Goal: Task Accomplishment & Management: Use online tool/utility

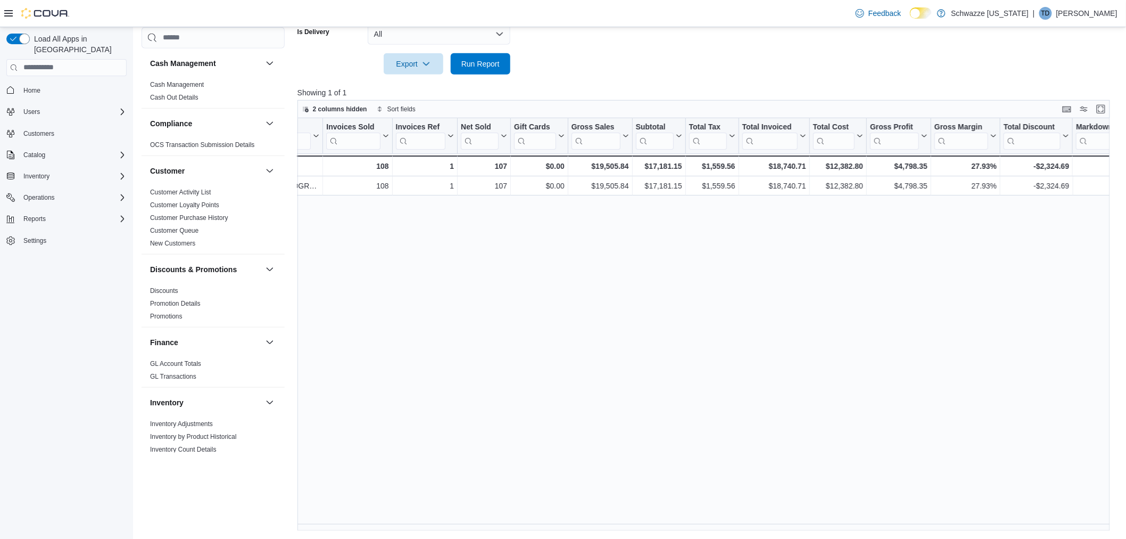
scroll to position [0, 36]
drag, startPoint x: 540, startPoint y: 518, endPoint x: 529, endPoint y: 425, distance: 93.9
click at [537, 426] on div "Location Click to view column header actions Invoices Sold Click to view column…" at bounding box center [708, 324] width 821 height 413
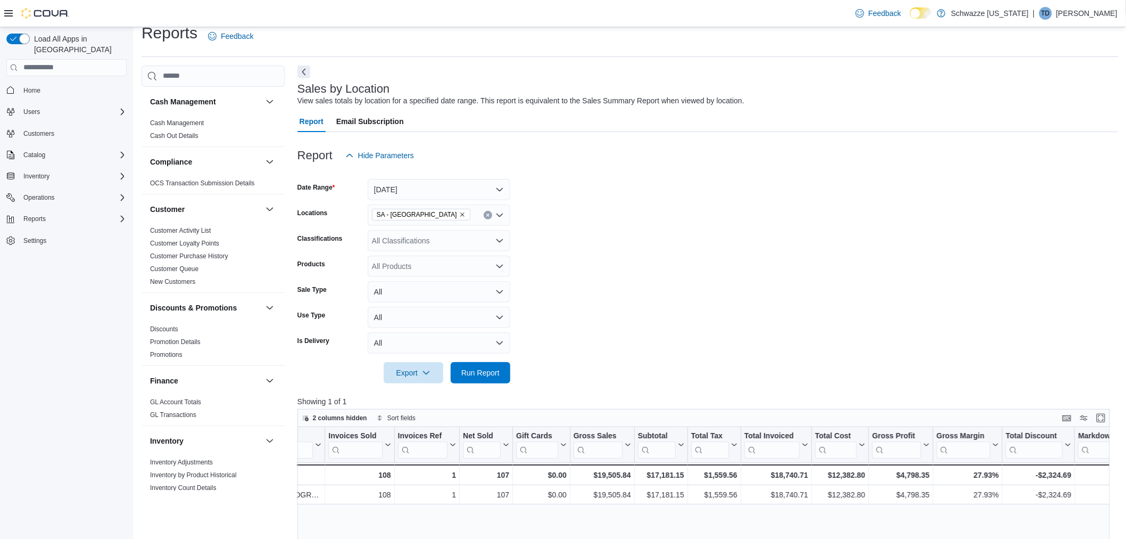
scroll to position [0, 0]
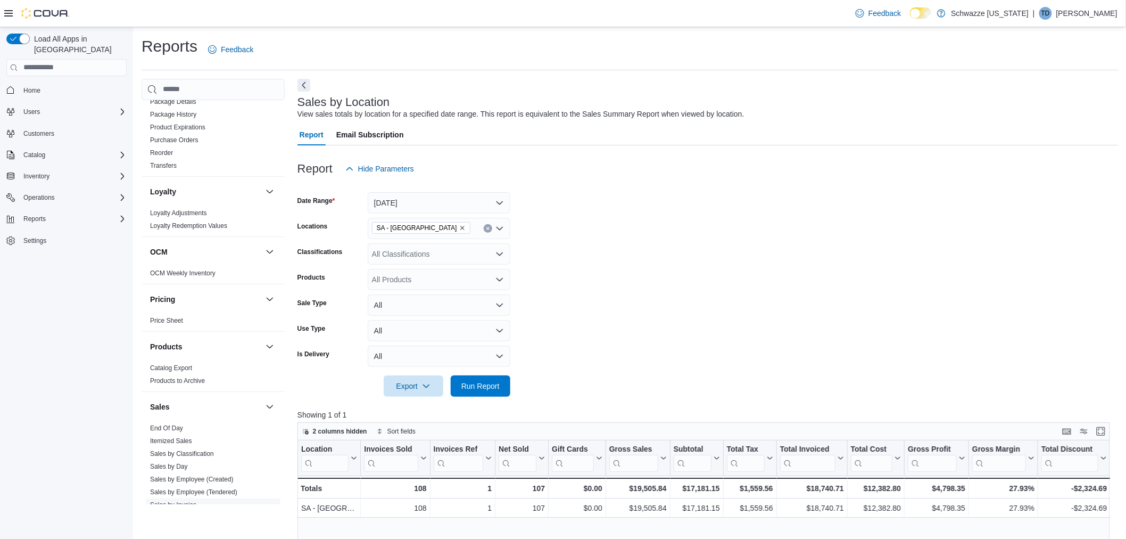
scroll to position [591, 0]
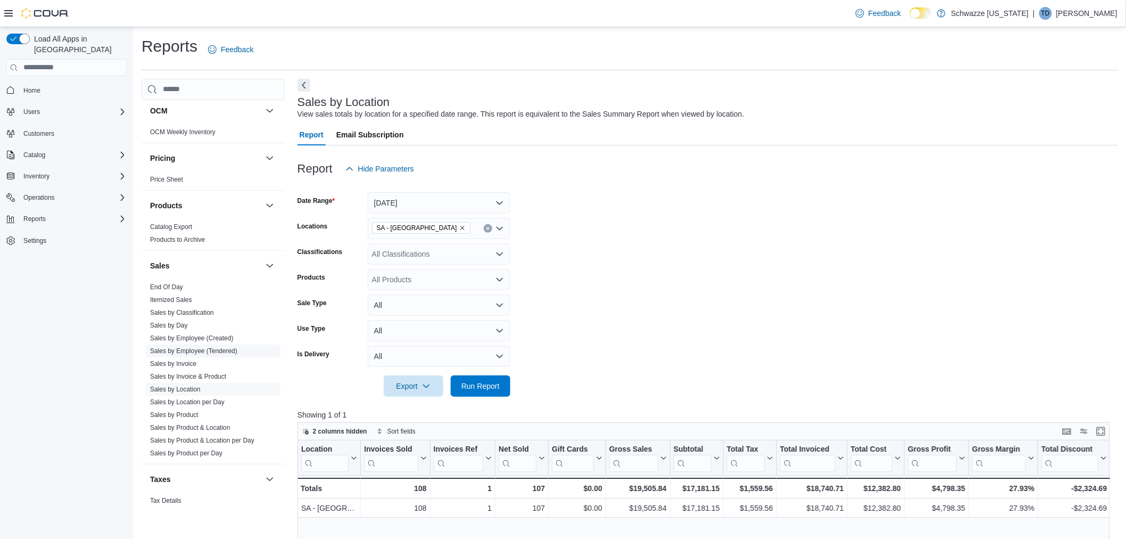
click at [192, 348] on link "Sales by Employee (Tendered)" at bounding box center [193, 350] width 87 height 7
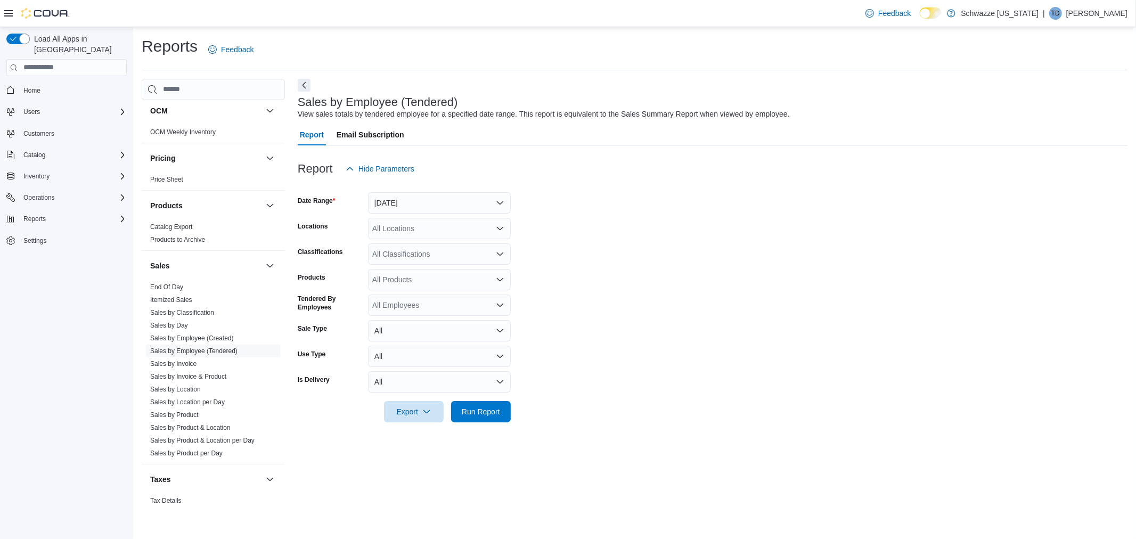
click at [425, 182] on div at bounding box center [712, 185] width 829 height 13
click at [422, 201] on button "[DATE]" at bounding box center [439, 202] width 143 height 21
click at [400, 239] on span "[DATE]" at bounding box center [445, 245] width 121 height 13
click at [403, 221] on div "All Locations" at bounding box center [439, 228] width 143 height 21
type input "**"
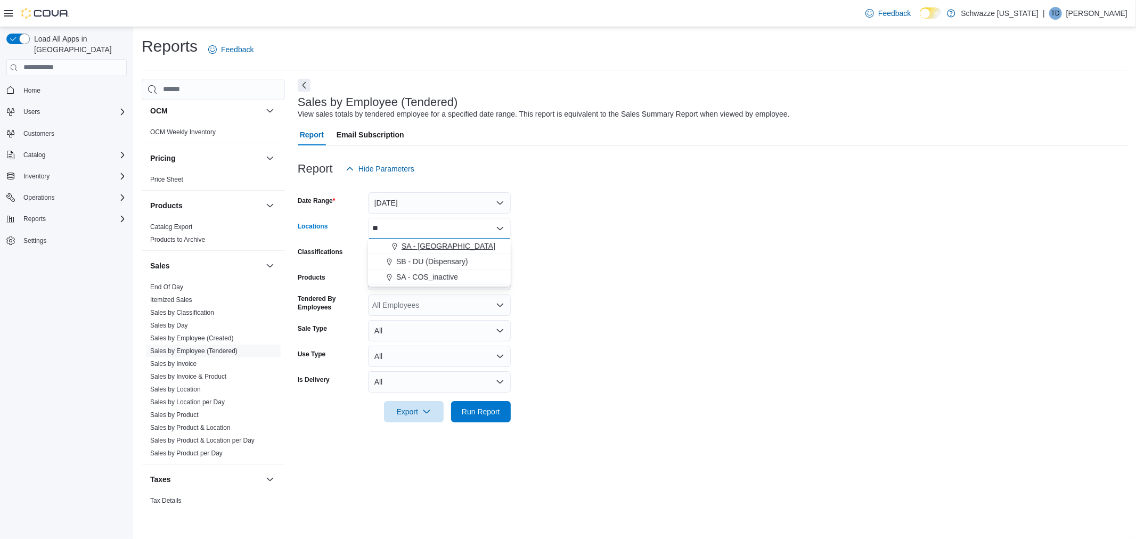
click at [443, 248] on div "SA - [GEOGRAPHIC_DATA]" at bounding box center [439, 246] width 130 height 11
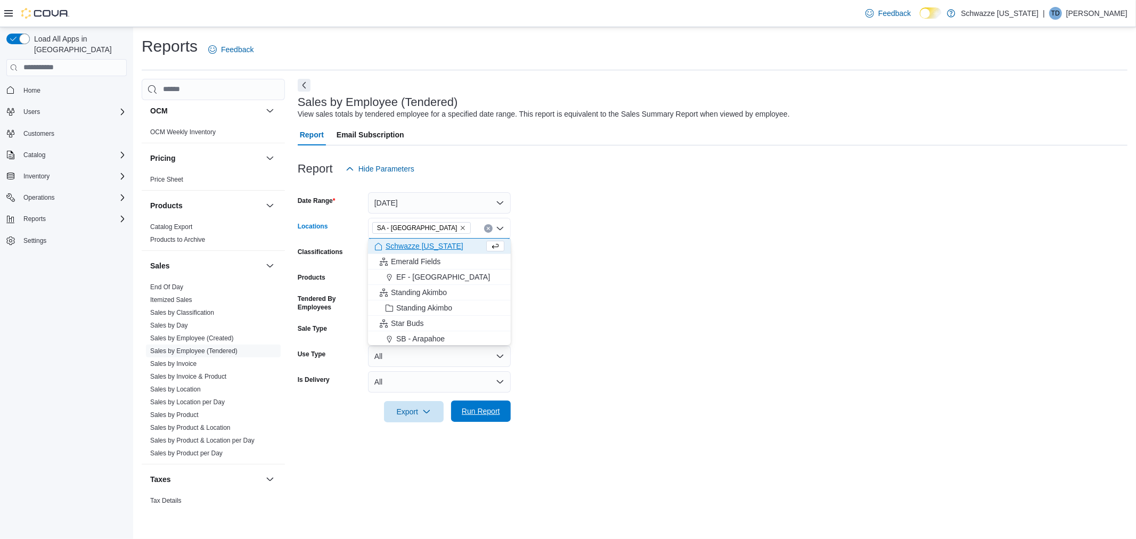
click at [509, 418] on button "Run Report" at bounding box center [481, 410] width 60 height 21
